Goal: Navigation & Orientation: Find specific page/section

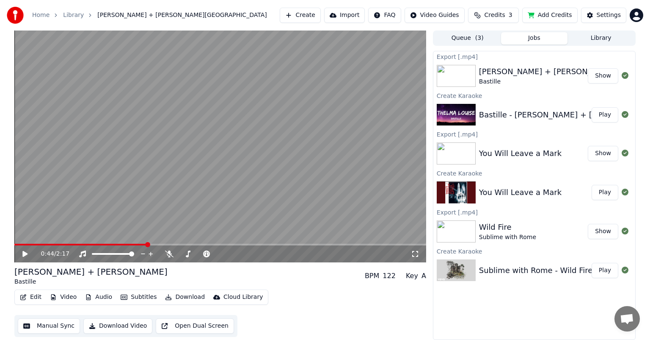
click at [553, 13] on button "Add Credits" at bounding box center [549, 15] width 55 height 15
click at [525, 13] on div "Create Import FAQ Video Guides Credits 3 Add Credits Settings" at bounding box center [462, 15] width 364 height 15
click at [511, 19] on button "Credits 3" at bounding box center [493, 15] width 51 height 15
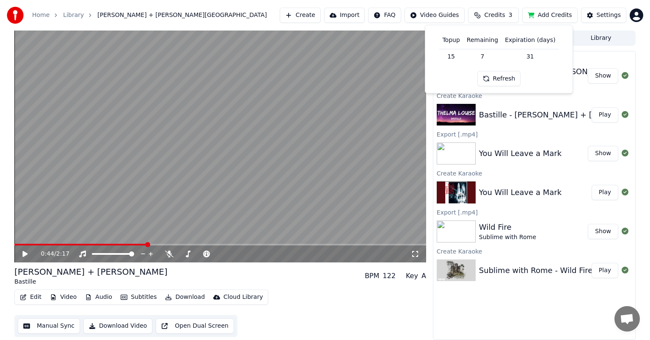
drag, startPoint x: 511, startPoint y: 78, endPoint x: 511, endPoint y: 71, distance: 6.8
click at [511, 75] on button "Refresh" at bounding box center [500, 78] width 44 height 15
click at [553, 12] on button "Add Credits" at bounding box center [549, 15] width 55 height 15
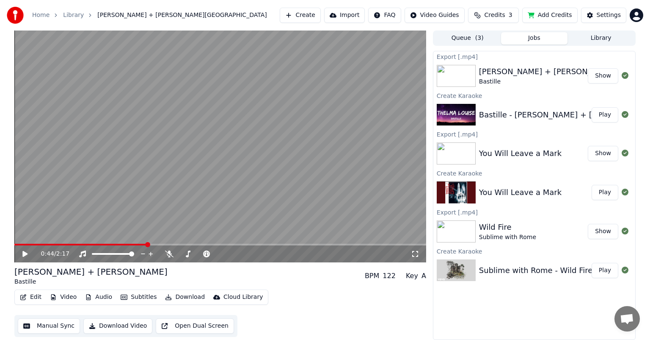
click at [492, 10] on button "Credits 3" at bounding box center [493, 15] width 51 height 15
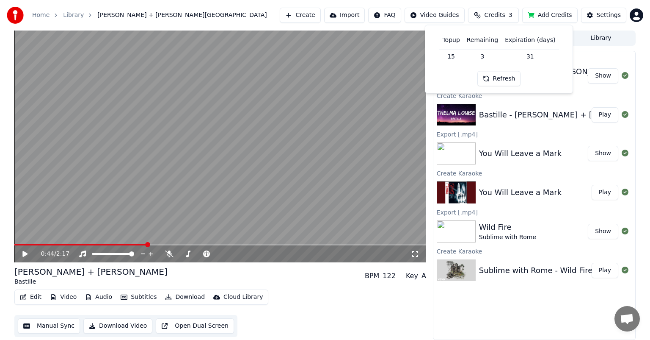
click at [494, 17] on span "Credits" at bounding box center [494, 15] width 21 height 8
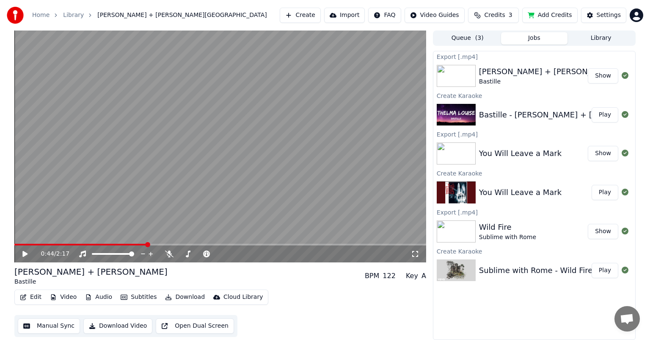
click at [493, 20] on button "Credits 3" at bounding box center [493, 15] width 51 height 15
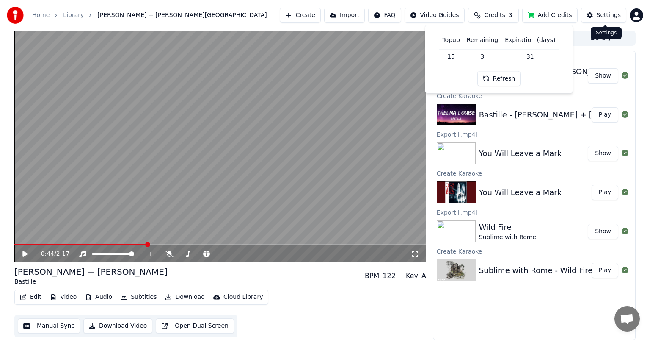
click at [605, 11] on div "Settings" at bounding box center [609, 15] width 24 height 8
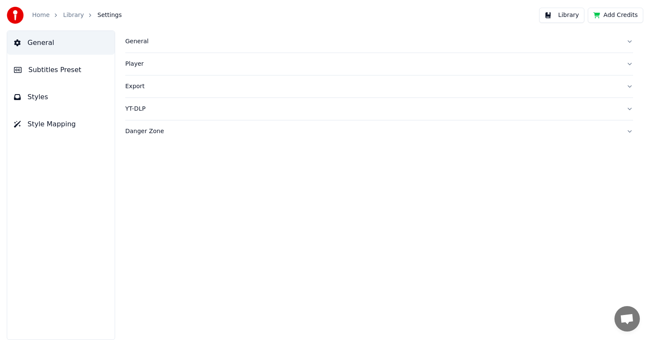
click at [39, 78] on button "Subtitles Preset" at bounding box center [61, 70] width 108 height 24
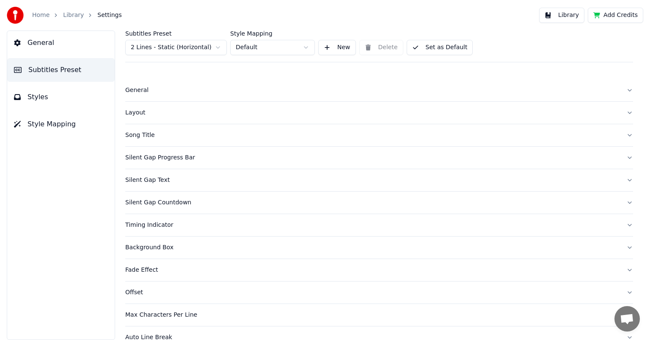
click at [41, 96] on span "Styles" at bounding box center [38, 97] width 21 height 10
click at [37, 124] on span "Style Mapping" at bounding box center [52, 124] width 48 height 10
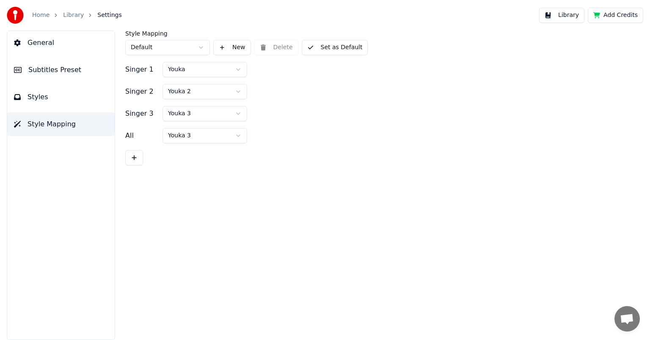
click at [57, 40] on button "General" at bounding box center [61, 43] width 108 height 24
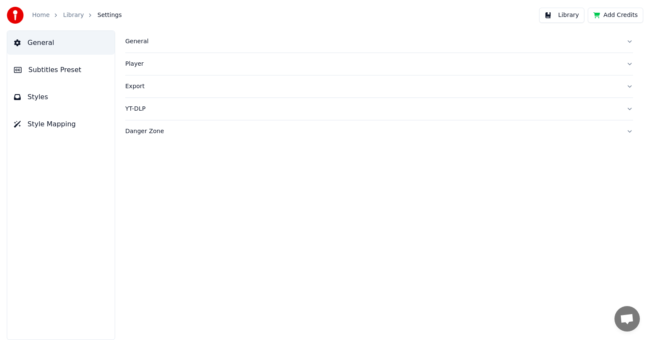
click at [193, 64] on div "Player" at bounding box center [372, 64] width 494 height 8
click at [143, 49] on button "General" at bounding box center [379, 41] width 508 height 22
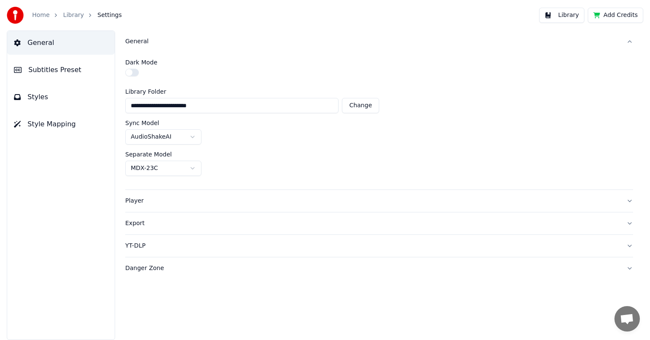
click at [147, 214] on button "Export" at bounding box center [379, 223] width 508 height 22
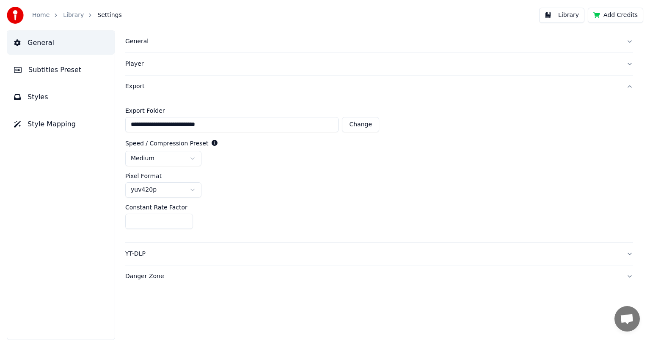
click at [69, 16] on link "Library" at bounding box center [73, 15] width 21 height 8
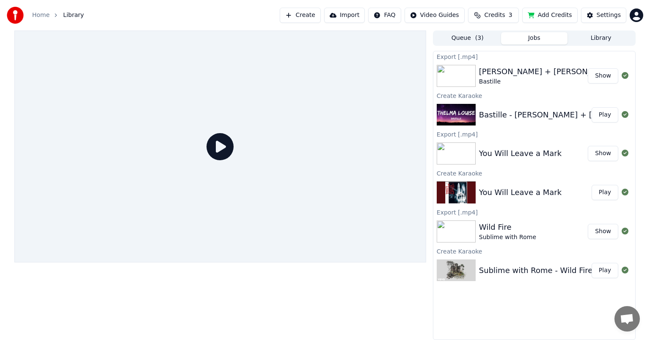
click at [34, 19] on link "Home" at bounding box center [40, 15] width 17 height 8
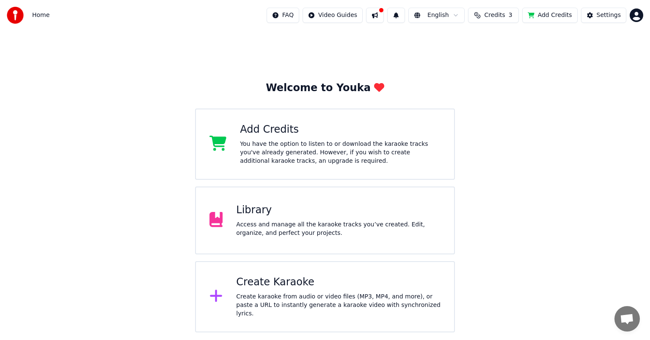
click at [421, 150] on div "You have the option to listen to or download the karaoke tracks you've already …" at bounding box center [340, 152] width 201 height 25
